Goal: Task Accomplishment & Management: Complete application form

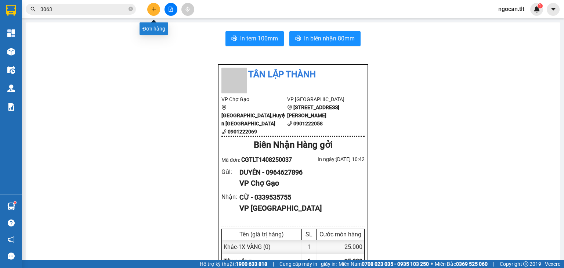
click at [149, 7] on button at bounding box center [153, 9] width 13 height 13
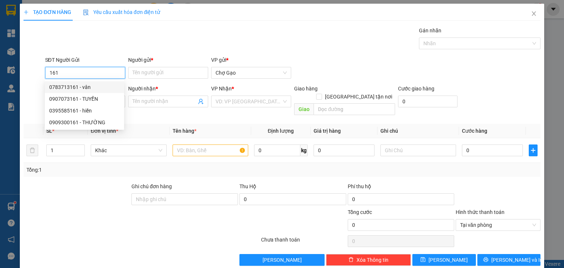
click at [87, 85] on div "0783713161 - vân" at bounding box center [84, 87] width 70 height 8
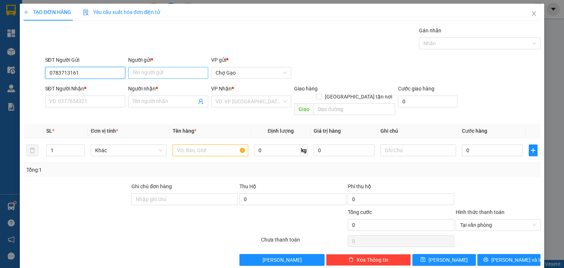
type input "0783713161"
click at [152, 72] on input "Người gửi *" at bounding box center [168, 73] width 80 height 12
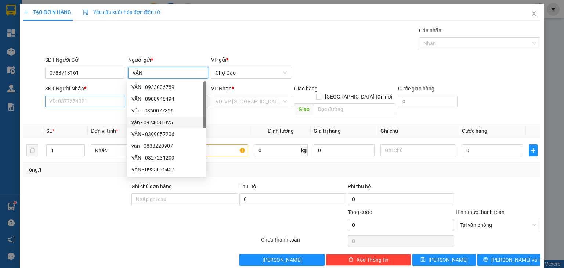
type input "VÂN"
click at [84, 96] on input "SĐT Người Nhận *" at bounding box center [85, 101] width 80 height 12
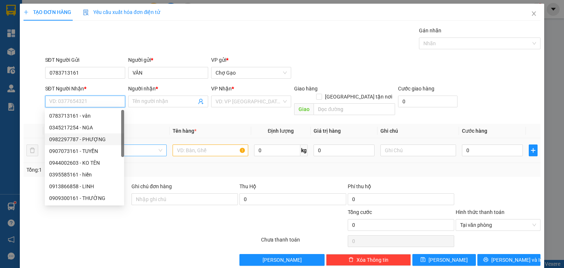
click at [93, 137] on div "0982297787 - PHƯỢNG" at bounding box center [84, 139] width 70 height 8
type input "0982297787"
type input "PHƯỢNG"
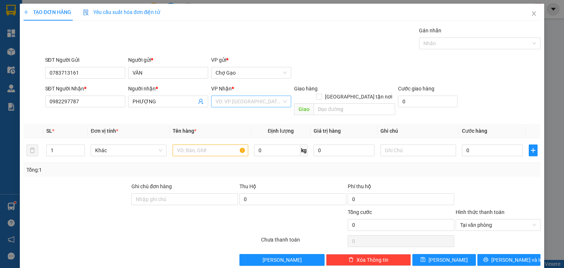
click at [289, 107] on div "VP Nhận * VD: VP [GEOGRAPHIC_DATA]" at bounding box center [251, 101] width 83 height 34
click at [261, 102] on input "search" at bounding box center [248, 101] width 66 height 11
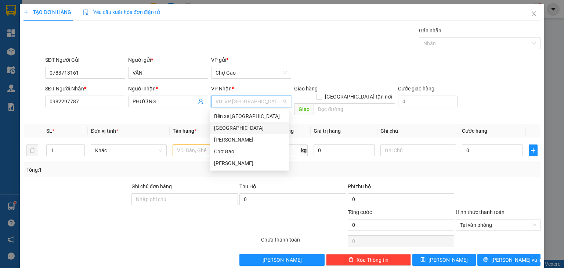
click at [228, 126] on div "[GEOGRAPHIC_DATA]" at bounding box center [249, 128] width 70 height 8
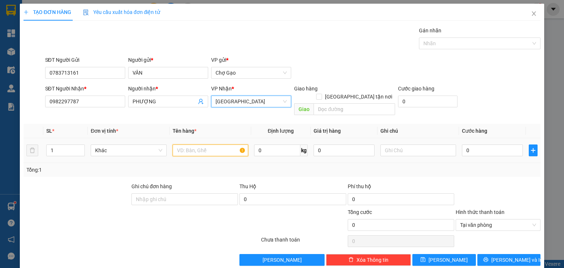
click at [186, 144] on input "text" at bounding box center [211, 150] width 76 height 12
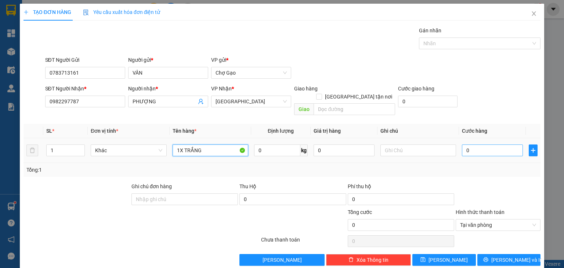
type input "1X TRẮNG"
click at [471, 144] on input "0" at bounding box center [492, 150] width 61 height 12
type input "2"
type input "25"
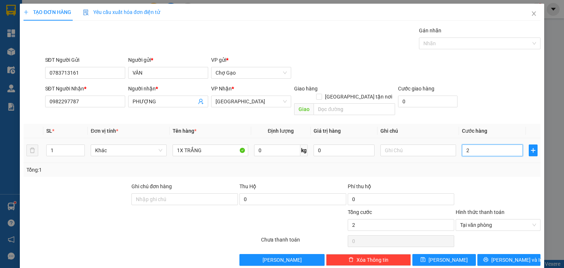
type input "25"
type input "25.000"
click at [488, 257] on icon "printer" at bounding box center [485, 259] width 5 height 5
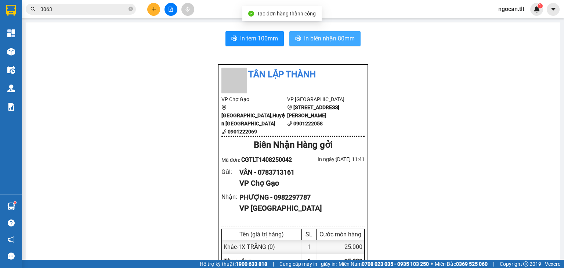
click at [316, 38] on span "In biên nhận 80mm" at bounding box center [329, 38] width 51 height 9
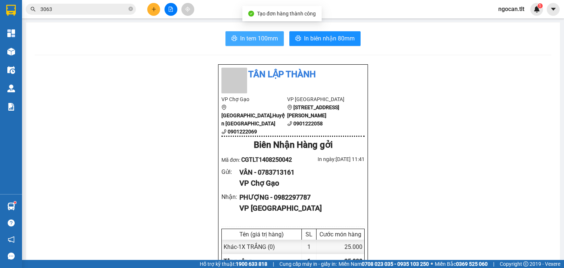
click at [254, 32] on button "In tem 100mm" at bounding box center [254, 38] width 58 height 15
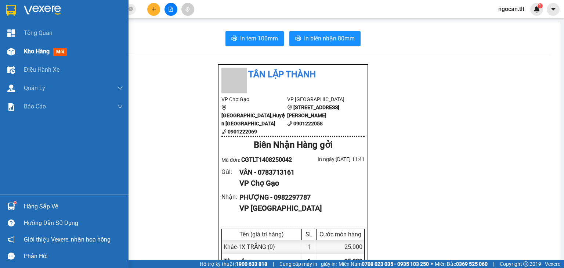
click at [11, 48] on img at bounding box center [11, 52] width 8 height 8
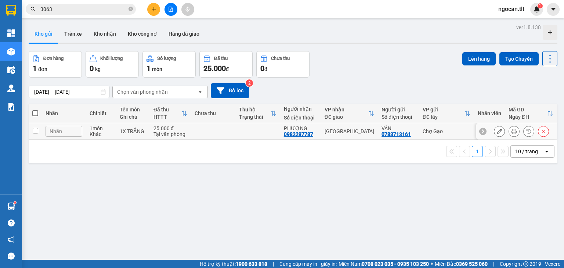
click at [231, 135] on td at bounding box center [213, 131] width 44 height 17
checkbox input "true"
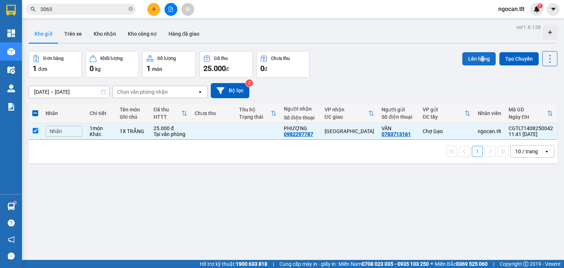
click at [478, 65] on div "Lên hàng Tạo Chuyến" at bounding box center [509, 64] width 95 height 26
click at [472, 64] on button "Lên hàng" at bounding box center [478, 58] width 33 height 13
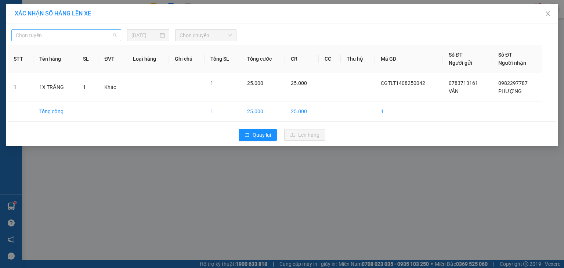
drag, startPoint x: 60, startPoint y: 33, endPoint x: 58, endPoint y: 39, distance: 6.3
click at [60, 34] on span "Chọn tuyến" at bounding box center [66, 35] width 101 height 11
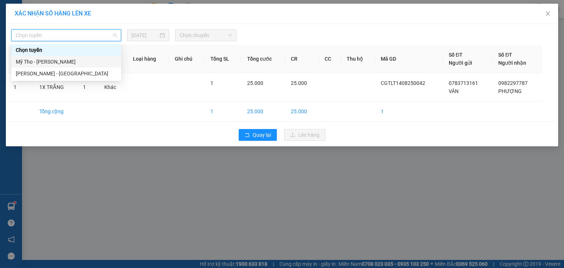
click at [43, 56] on div "Mỹ Tho - [PERSON_NAME]" at bounding box center [66, 62] width 110 height 12
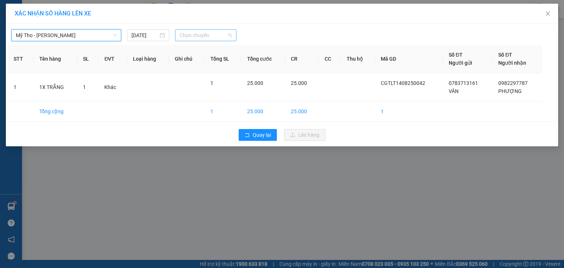
click at [226, 40] on span "Chọn chuyến" at bounding box center [205, 35] width 53 height 11
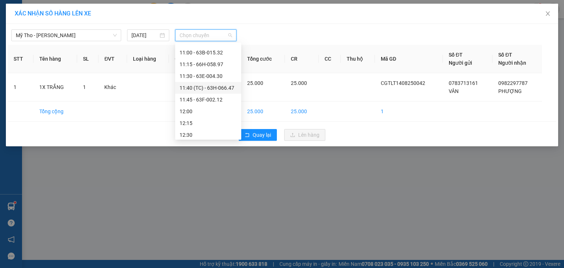
scroll to position [479, 0]
click at [229, 95] on div "11:40 (TC) - 63H-066.47" at bounding box center [207, 99] width 57 height 8
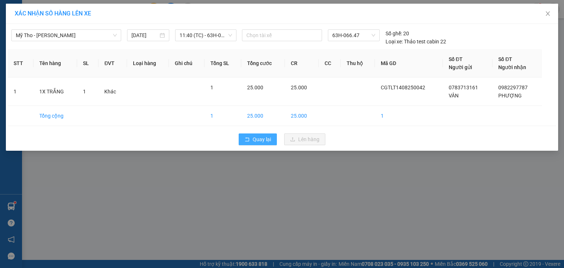
click at [264, 137] on span "Quay lại" at bounding box center [262, 139] width 18 height 8
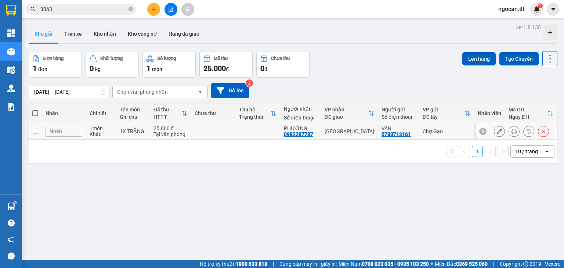
click at [197, 134] on td at bounding box center [213, 131] width 44 height 17
checkbox input "true"
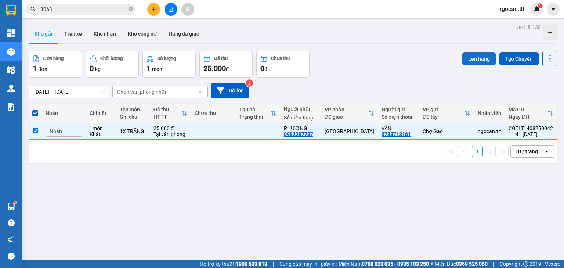
click at [468, 60] on button "Lên hàng" at bounding box center [478, 58] width 33 height 13
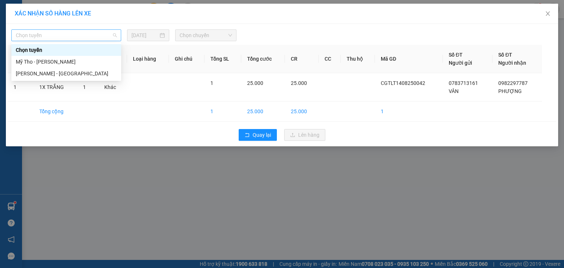
click at [75, 34] on span "Chọn tuyến" at bounding box center [66, 35] width 101 height 11
click at [74, 63] on div "Mỹ Tho - [PERSON_NAME]" at bounding box center [66, 62] width 101 height 8
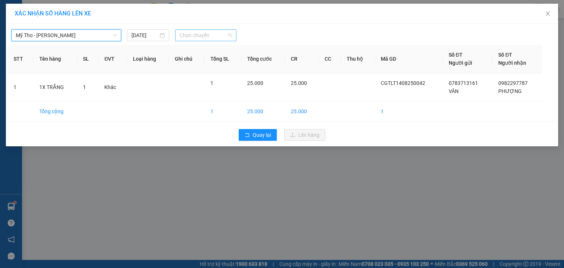
click at [192, 38] on span "Chọn chuyến" at bounding box center [205, 35] width 53 height 11
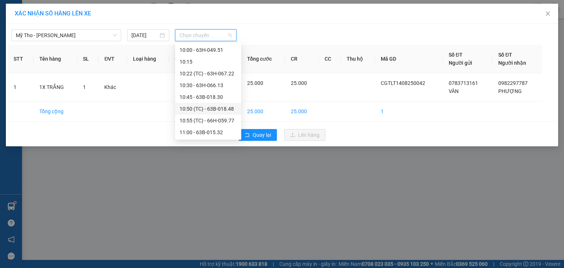
scroll to position [479, 0]
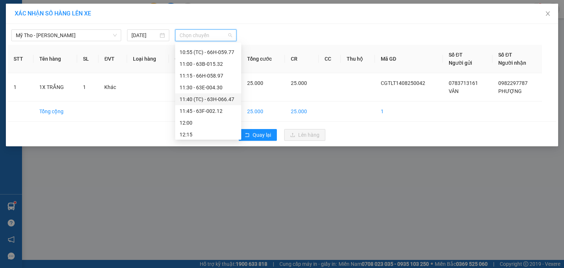
click at [222, 98] on div "11:40 (TC) - 63H-066.47" at bounding box center [207, 99] width 57 height 8
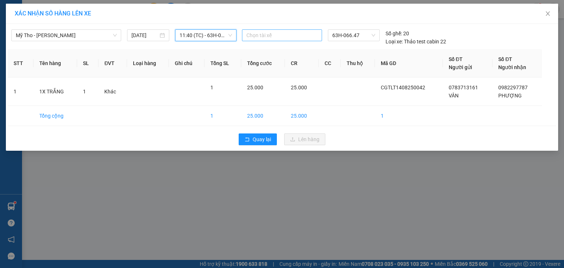
click at [296, 37] on div at bounding box center [282, 35] width 76 height 9
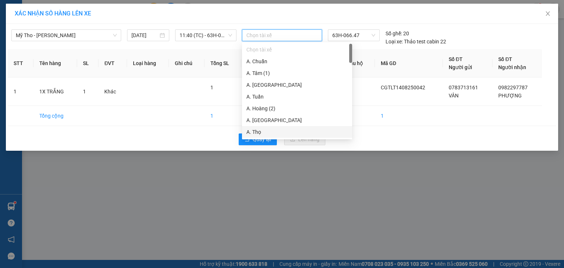
click at [281, 161] on div "XÁC NHẬN SỐ HÀNG LÊN XE Mỹ Tho - [GEOGRAPHIC_DATA] [DATE] 11:40 (TC) - 63H-066.…" at bounding box center [282, 134] width 564 height 268
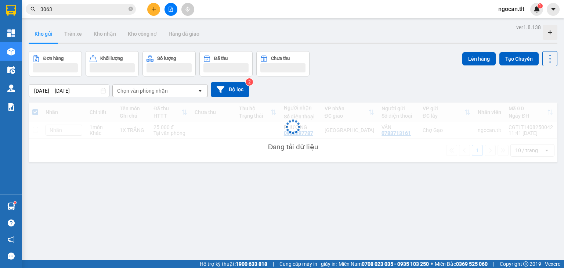
click at [264, 131] on div "Đang tải dữ liệu" at bounding box center [293, 131] width 529 height 59
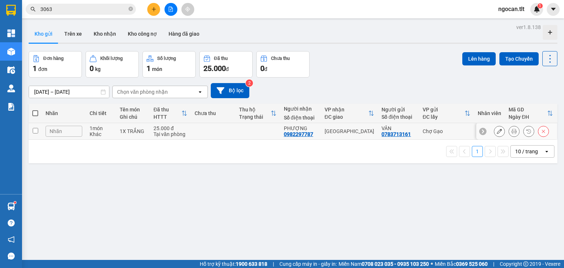
drag, startPoint x: 254, startPoint y: 135, endPoint x: 333, endPoint y: 104, distance: 84.4
click at [254, 135] on td at bounding box center [257, 131] width 44 height 17
checkbox input "true"
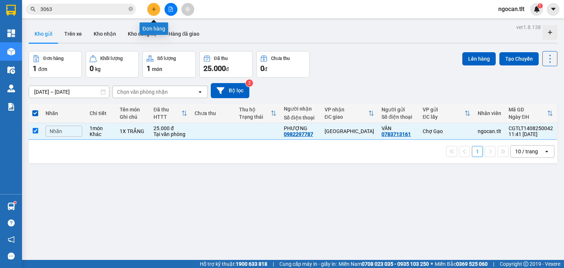
click at [157, 11] on button at bounding box center [153, 9] width 13 height 13
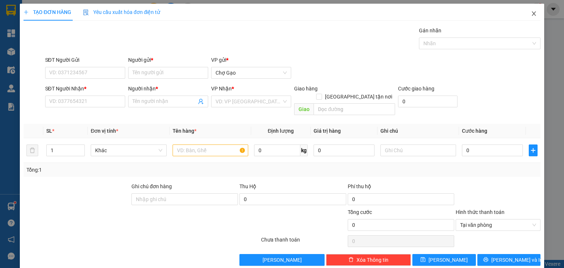
click at [531, 13] on icon "close" at bounding box center [534, 14] width 6 height 6
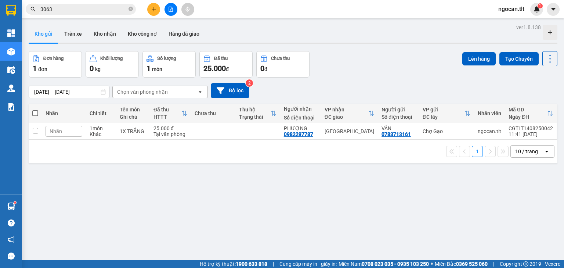
click at [164, 12] on div at bounding box center [170, 9] width 55 height 13
click at [169, 12] on button at bounding box center [170, 9] width 13 height 13
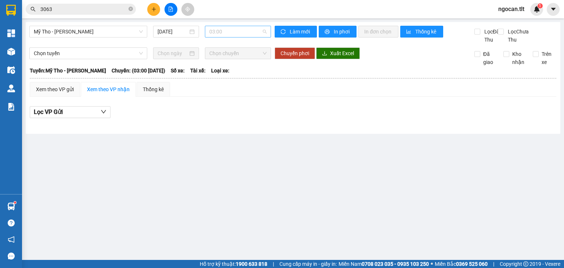
click at [221, 36] on span "03:00" at bounding box center [238, 31] width 58 height 11
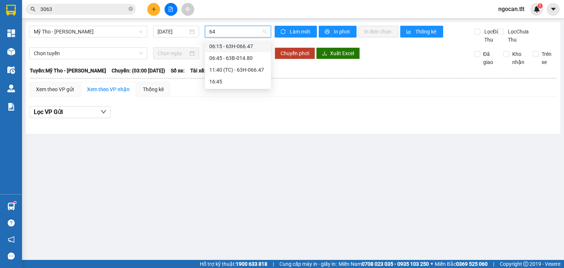
type input "647"
click at [246, 62] on div "11:40 (TC) - 63H-066.47" at bounding box center [237, 58] width 57 height 8
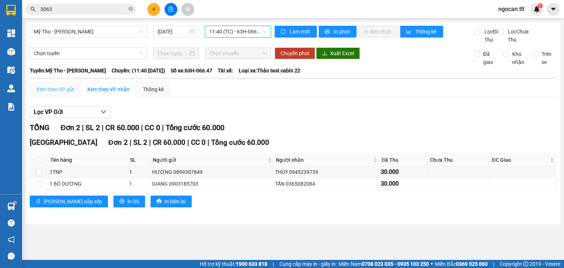
click at [58, 97] on div "Xem theo VP gửi" at bounding box center [55, 89] width 50 height 15
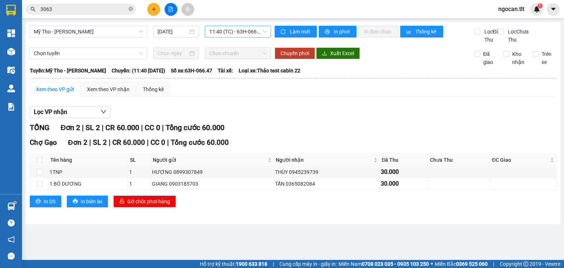
click at [159, 205] on span "Gỡ chốt phơi hàng" at bounding box center [148, 201] width 43 height 8
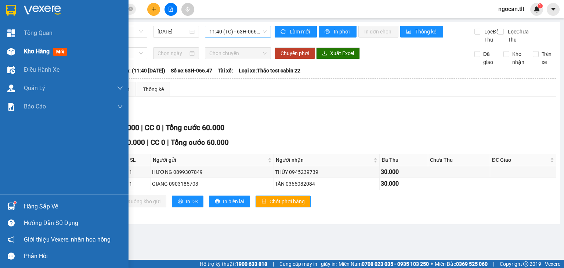
click at [34, 51] on span "Kho hàng" at bounding box center [37, 51] width 26 height 7
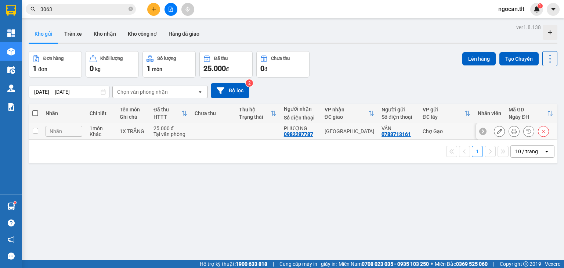
click at [187, 130] on div "25.000 đ" at bounding box center [170, 128] width 34 height 6
checkbox input "true"
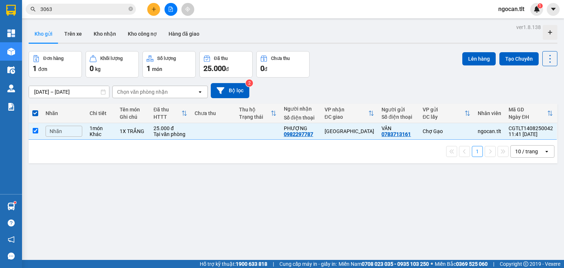
click at [479, 51] on div "Lên hàng Tạo Chuyến" at bounding box center [509, 58] width 95 height 15
click at [471, 59] on button "Lên hàng" at bounding box center [478, 58] width 33 height 13
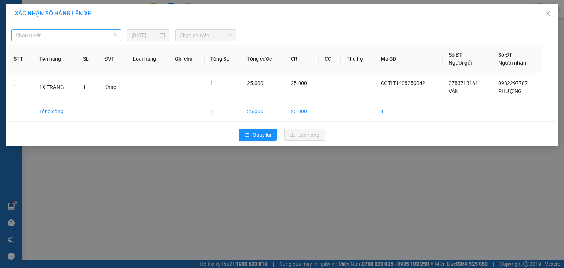
click at [64, 38] on span "Chọn tuyến" at bounding box center [66, 35] width 101 height 11
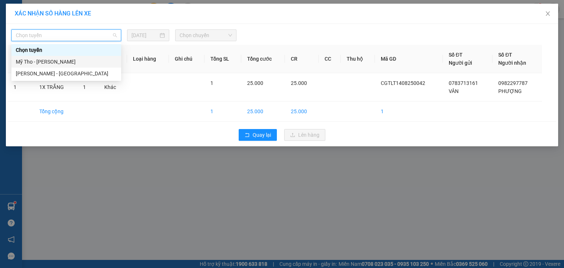
click at [56, 59] on div "Mỹ Tho - [PERSON_NAME]" at bounding box center [66, 62] width 101 height 8
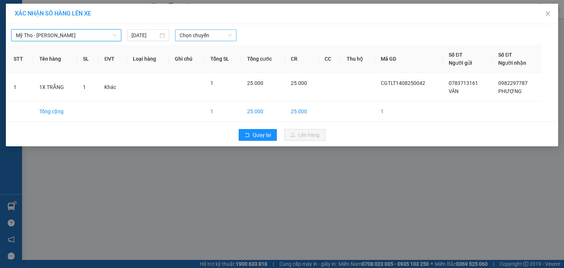
click at [206, 38] on span "Chọn chuyến" at bounding box center [205, 35] width 53 height 11
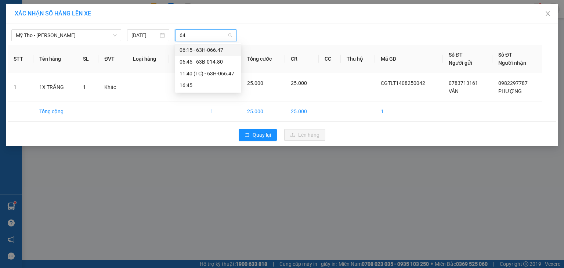
type input "647"
click at [211, 66] on div "11:40 (TC) - 63H-066.47" at bounding box center [208, 62] width 66 height 12
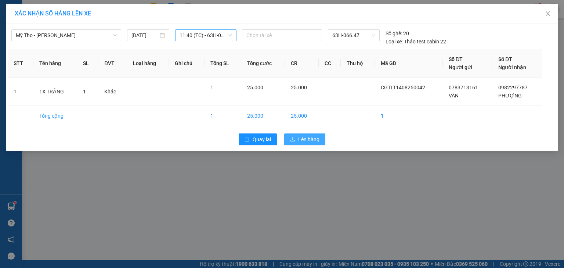
click at [309, 138] on span "Lên hàng" at bounding box center [308, 139] width 21 height 8
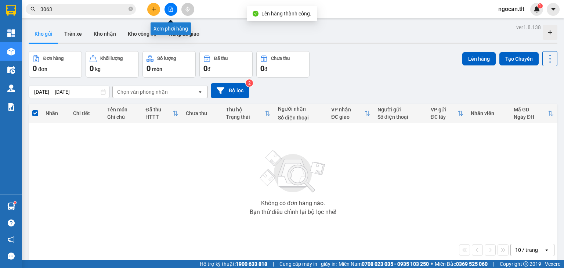
click at [176, 11] on button at bounding box center [170, 9] width 13 height 13
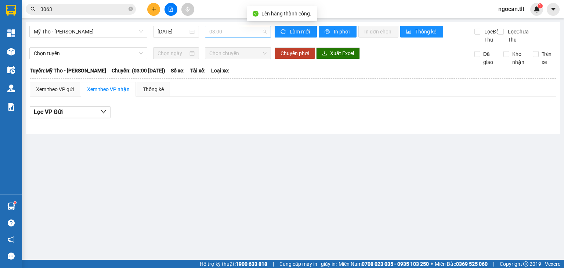
click at [245, 29] on span "03:00" at bounding box center [238, 31] width 58 height 11
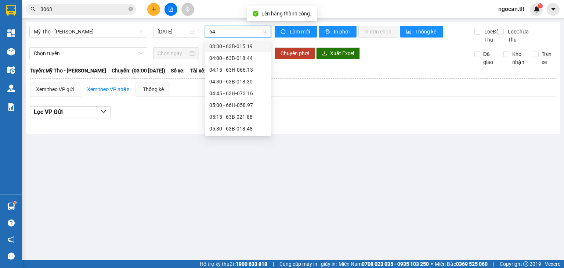
type input "647"
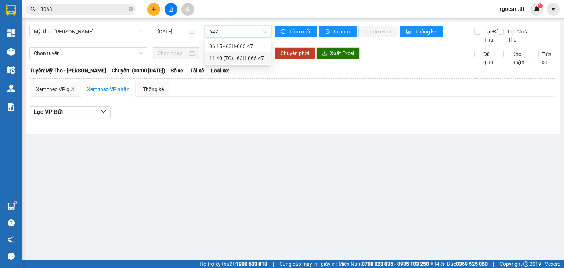
click at [248, 53] on div "11:40 (TC) - 63H-066.47" at bounding box center [238, 58] width 66 height 12
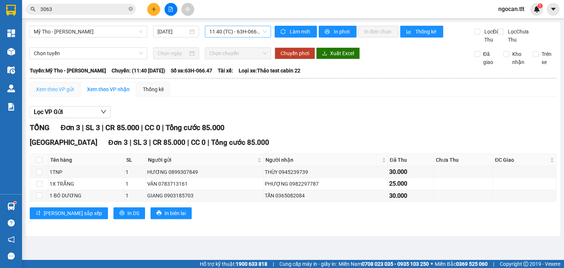
drag, startPoint x: 75, startPoint y: 102, endPoint x: 70, endPoint y: 101, distance: 5.2
click at [75, 97] on div "Xem theo VP gửi" at bounding box center [55, 89] width 50 height 15
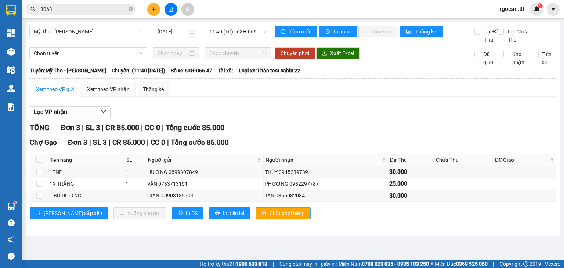
click at [255, 219] on button "Chốt phơi hàng" at bounding box center [282, 213] width 55 height 12
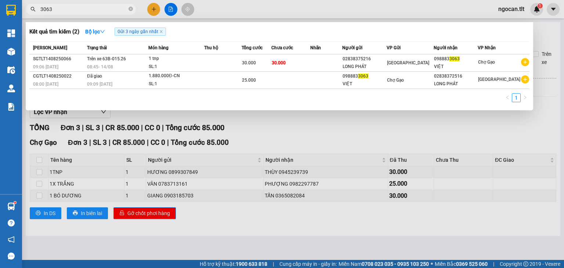
drag, startPoint x: 75, startPoint y: 13, endPoint x: 70, endPoint y: 13, distance: 4.0
click at [70, 13] on span "3063" at bounding box center [81, 9] width 110 height 11
click at [60, 12] on span "3063" at bounding box center [81, 9] width 110 height 11
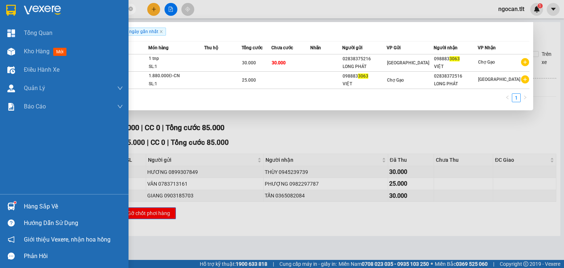
drag, startPoint x: 64, startPoint y: 10, endPoint x: 6, endPoint y: 13, distance: 57.7
click at [6, 13] on section "Kết quả tìm kiếm ( 2 ) Bộ lọc Gửi 3 ngày gần nhất Mã ĐH Trạng thái Món hàng Thu…" at bounding box center [282, 134] width 564 height 268
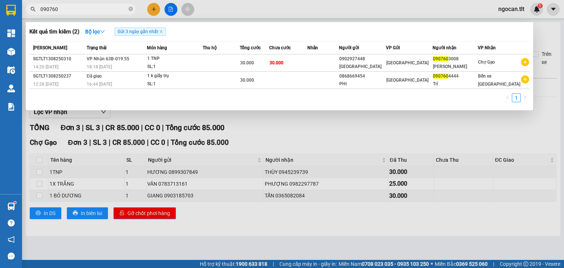
type input "090760"
click at [154, 9] on div at bounding box center [282, 134] width 564 height 268
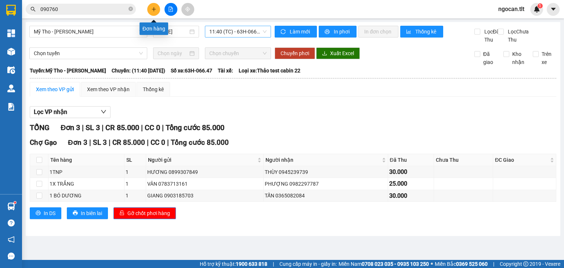
click at [153, 9] on icon "plus" at bounding box center [153, 9] width 5 height 5
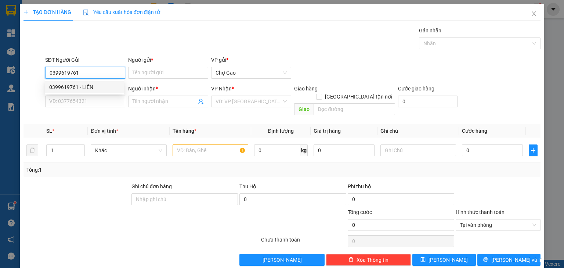
drag, startPoint x: 62, startPoint y: 88, endPoint x: 84, endPoint y: 90, distance: 21.7
click at [63, 88] on div "0399619761 - LIÊN" at bounding box center [84, 87] width 70 height 8
type input "0399619761"
click at [108, 84] on div "SĐT Người Nhận *" at bounding box center [85, 88] width 80 height 8
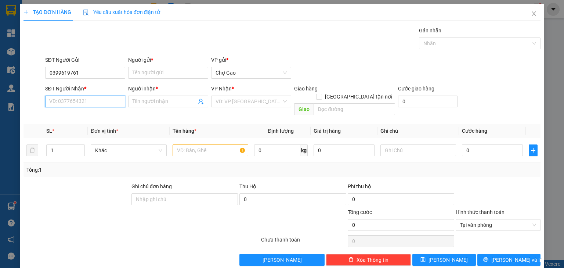
click at [108, 95] on input "SĐT Người Nhận *" at bounding box center [85, 101] width 80 height 12
click at [94, 73] on input "0399619761" at bounding box center [85, 73] width 80 height 12
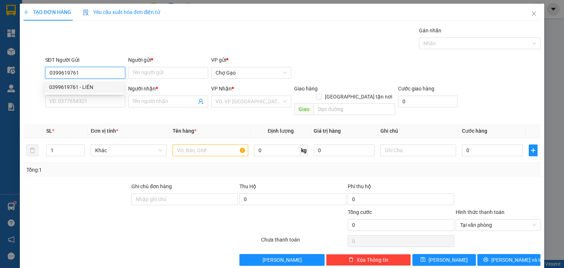
click at [87, 85] on div "0399619761 - LIÊN" at bounding box center [84, 87] width 70 height 8
click at [216, 68] on span "Chợ Gạo" at bounding box center [250, 72] width 71 height 11
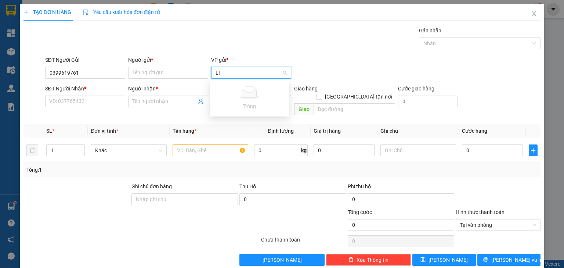
type input "L"
click at [141, 69] on input "Người gửi *" at bounding box center [168, 73] width 80 height 12
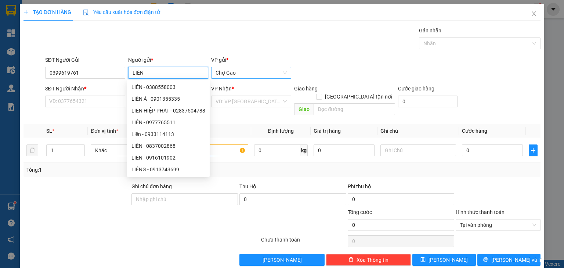
type input "LIÊN"
click at [84, 93] on div "SĐT Người Nhận *" at bounding box center [85, 89] width 80 height 11
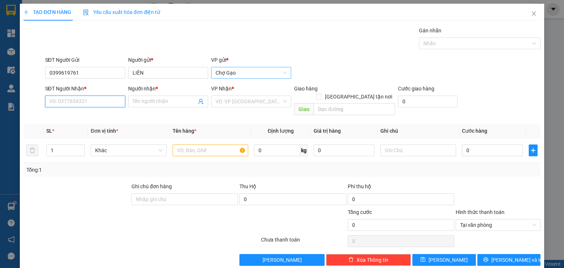
click at [84, 104] on input "SĐT Người Nhận *" at bounding box center [85, 101] width 80 height 12
click at [98, 125] on div "0978458110 - HÂN" at bounding box center [84, 127] width 70 height 8
type input "0978458110"
type input "HÂN"
click at [245, 98] on input "search" at bounding box center [248, 101] width 66 height 11
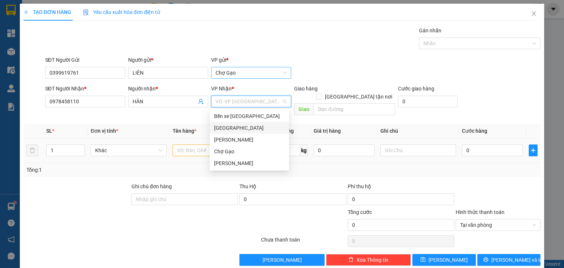
drag, startPoint x: 239, startPoint y: 123, endPoint x: 210, endPoint y: 142, distance: 34.5
click at [239, 123] on div "[GEOGRAPHIC_DATA]" at bounding box center [249, 128] width 79 height 12
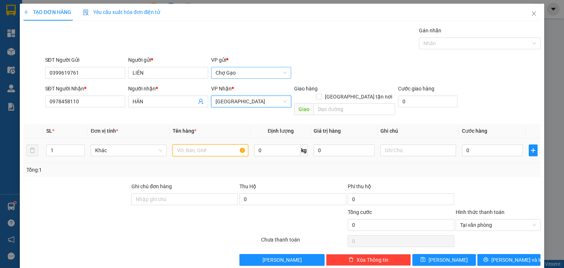
click at [202, 144] on input "text" at bounding box center [211, 150] width 76 height 12
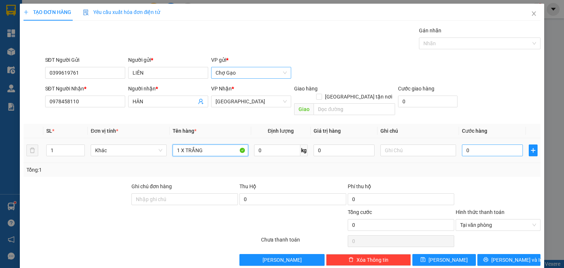
type input "1 X TRẮNG"
click at [480, 144] on input "0" at bounding box center [492, 150] width 61 height 12
type input "2"
type input "20"
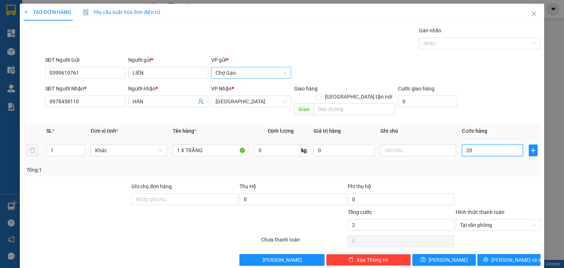
type input "20"
type input "20.000"
click at [507, 255] on span "[PERSON_NAME] và In" at bounding box center [516, 259] width 51 height 8
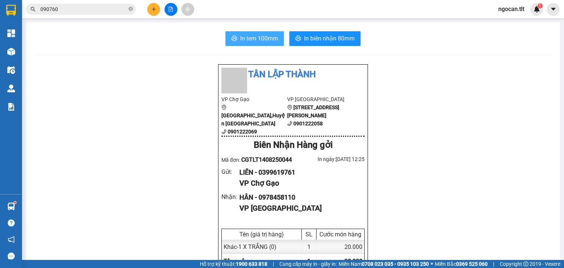
drag, startPoint x: 261, startPoint y: 35, endPoint x: 298, endPoint y: 59, distance: 44.4
click at [261, 36] on span "In tem 100mm" at bounding box center [259, 38] width 38 height 9
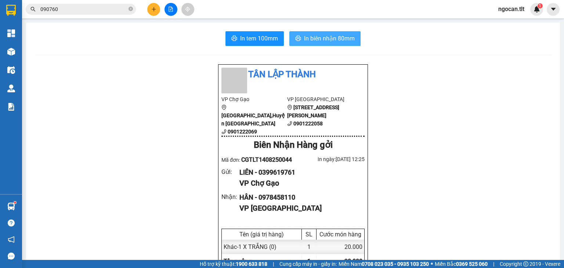
click at [333, 40] on span "In biên nhận 80mm" at bounding box center [329, 38] width 51 height 9
